Goal: Obtain resource: Obtain resource

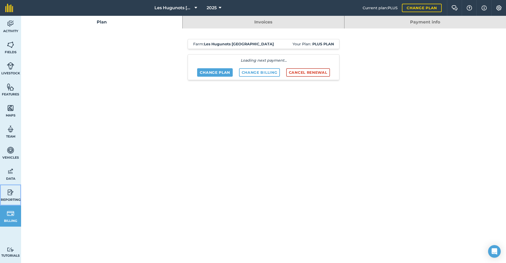
click at [8, 195] on img at bounding box center [10, 192] width 7 height 8
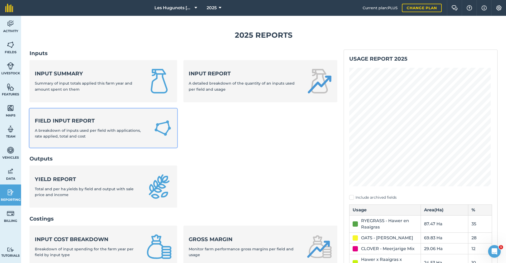
click at [84, 137] on span "A breakdown of inputs used per field with applications, rate applied, total and…" at bounding box center [88, 133] width 106 height 11
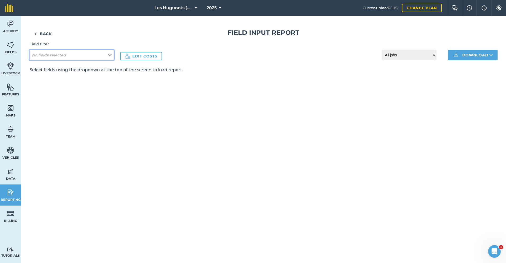
click at [111, 52] on button "No fields selected" at bounding box center [71, 55] width 84 height 11
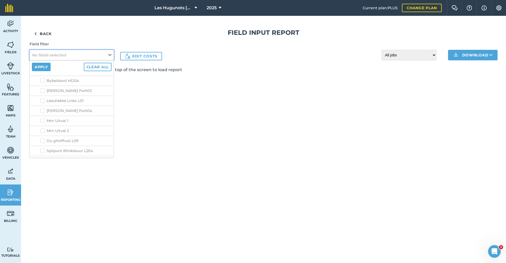
scroll to position [342, 0]
click at [43, 115] on label "Spilpunt Blinkskuur L26a" at bounding box center [75, 116] width 71 height 6
click at [43, 115] on input "Spilpunt Blinkskuur L26a" at bounding box center [41, 114] width 3 height 3
checkbox input "true"
click at [44, 125] on label "Spilpunt Morning milk L26b" at bounding box center [75, 126] width 71 height 6
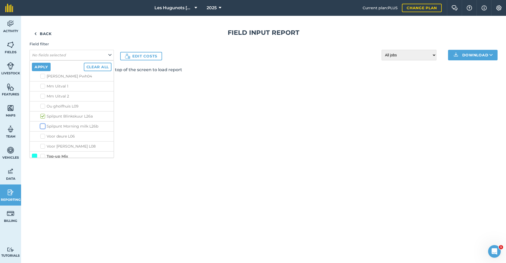
click at [44, 125] on input "Spilpunt Morning milk L26b" at bounding box center [41, 124] width 3 height 3
checkbox input "true"
click at [44, 66] on button "Apply" at bounding box center [41, 67] width 19 height 8
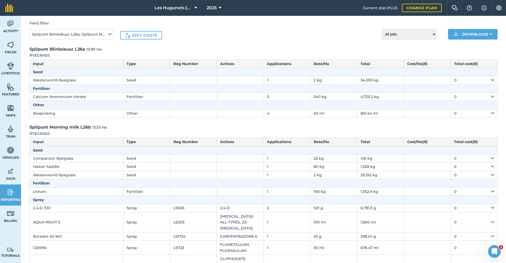
scroll to position [0, 0]
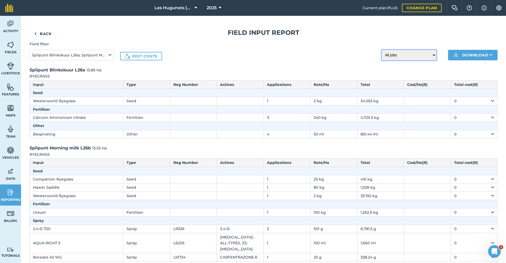
click at [429, 56] on select "All jobs Incomplete jobs Complete jobs" at bounding box center [408, 55] width 55 height 11
click at [381, 50] on select "All jobs Incomplete jobs Complete jobs" at bounding box center [408, 55] width 55 height 11
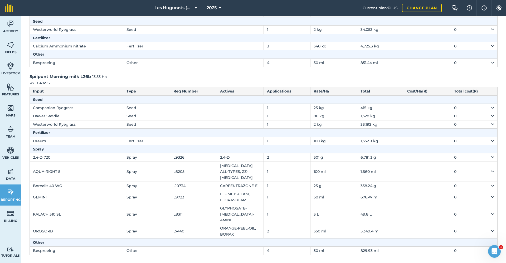
scroll to position [72, 0]
click at [44, 150] on th "Spray" at bounding box center [263, 148] width 467 height 8
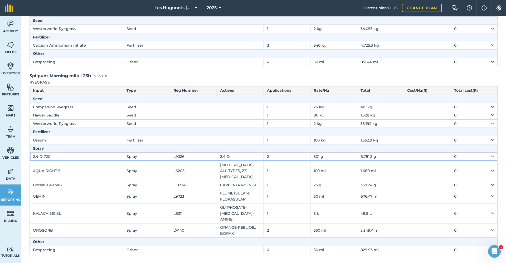
click at [48, 158] on td "2.4-D 720" at bounding box center [76, 156] width 93 height 8
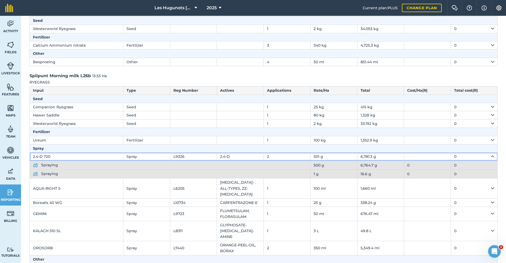
click at [51, 157] on td "2.4-D 720" at bounding box center [76, 156] width 93 height 8
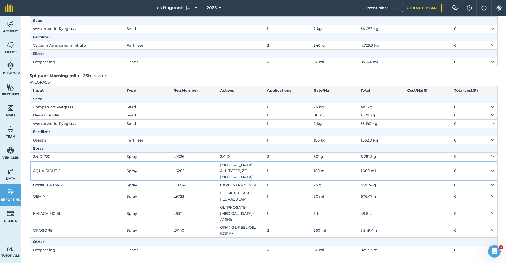
click at [52, 167] on td "AQUA-RIGHT 5" at bounding box center [76, 171] width 93 height 20
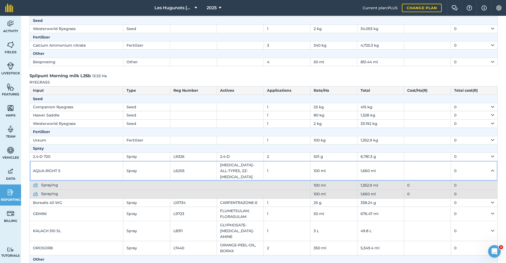
click at [52, 167] on td "AQUA-RIGHT 5" at bounding box center [76, 171] width 93 height 20
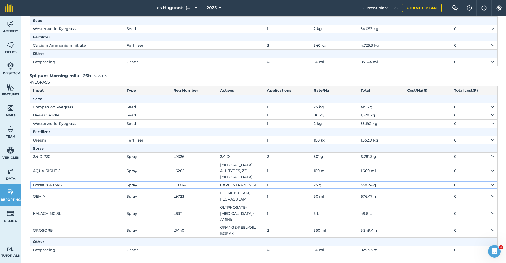
click at [52, 184] on td "Borealis 40 WG" at bounding box center [76, 185] width 93 height 8
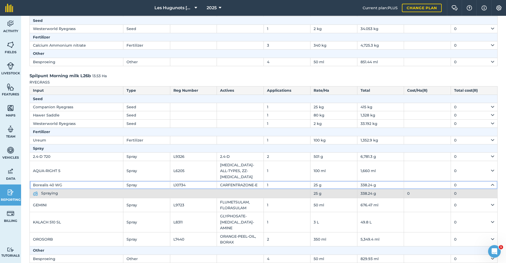
click at [52, 184] on td "Borealis 40 WG" at bounding box center [76, 185] width 93 height 8
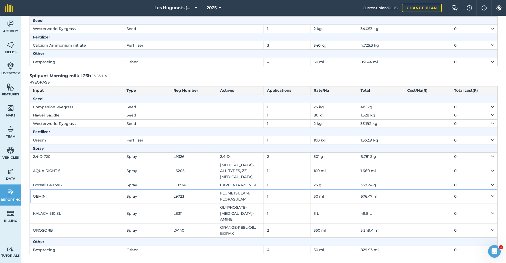
click at [53, 191] on td "GEMINI" at bounding box center [76, 196] width 93 height 14
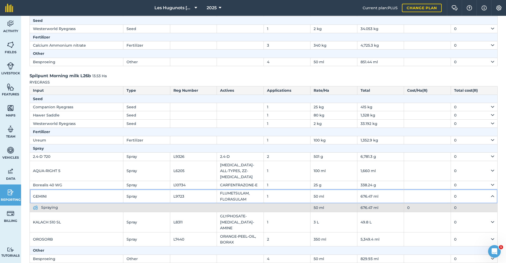
click at [54, 190] on td "GEMINI" at bounding box center [76, 196] width 93 height 14
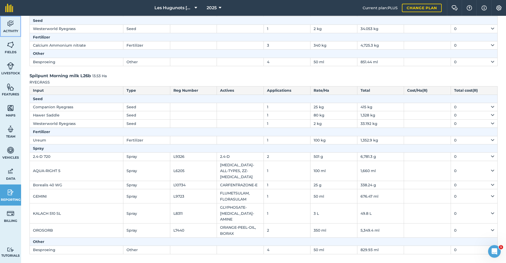
click at [7, 24] on img at bounding box center [10, 24] width 7 height 8
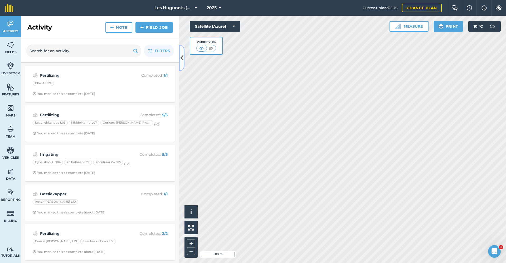
click at [182, 63] on button at bounding box center [181, 58] width 5 height 26
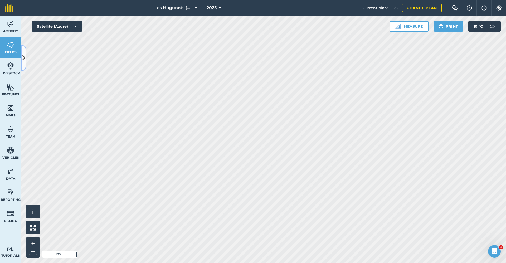
click at [24, 56] on icon at bounding box center [23, 57] width 3 height 9
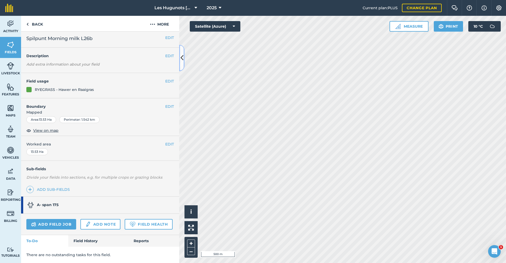
scroll to position [17, 0]
click at [89, 244] on link "Field History" at bounding box center [98, 241] width 60 height 12
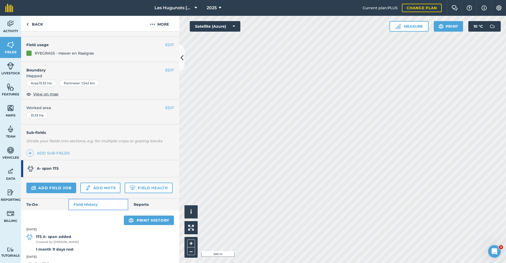
scroll to position [105, 0]
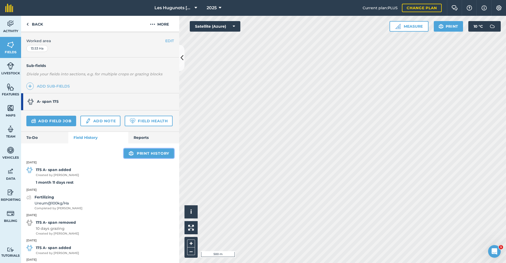
click at [141, 158] on link "Print history" at bounding box center [149, 152] width 50 height 9
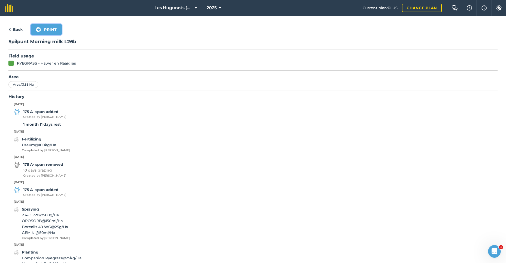
click at [51, 30] on button "Print" at bounding box center [46, 29] width 31 height 11
